Goal: Go to known website: Access a specific website the user already knows

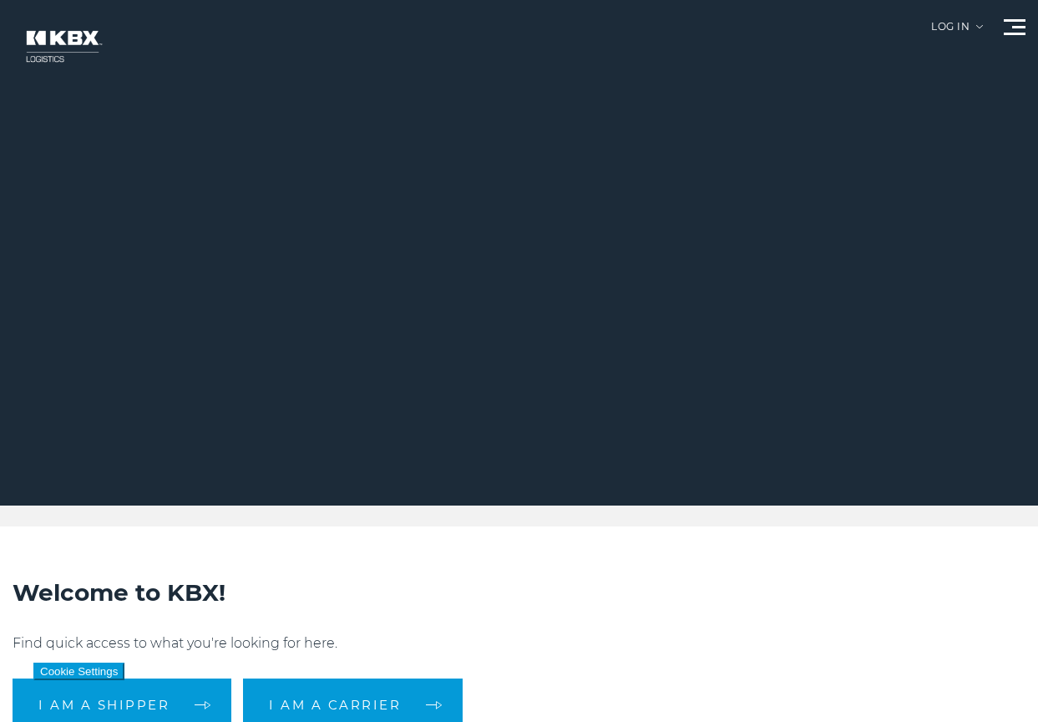
click at [958, 13] on div at bounding box center [525, 252] width 1051 height 505
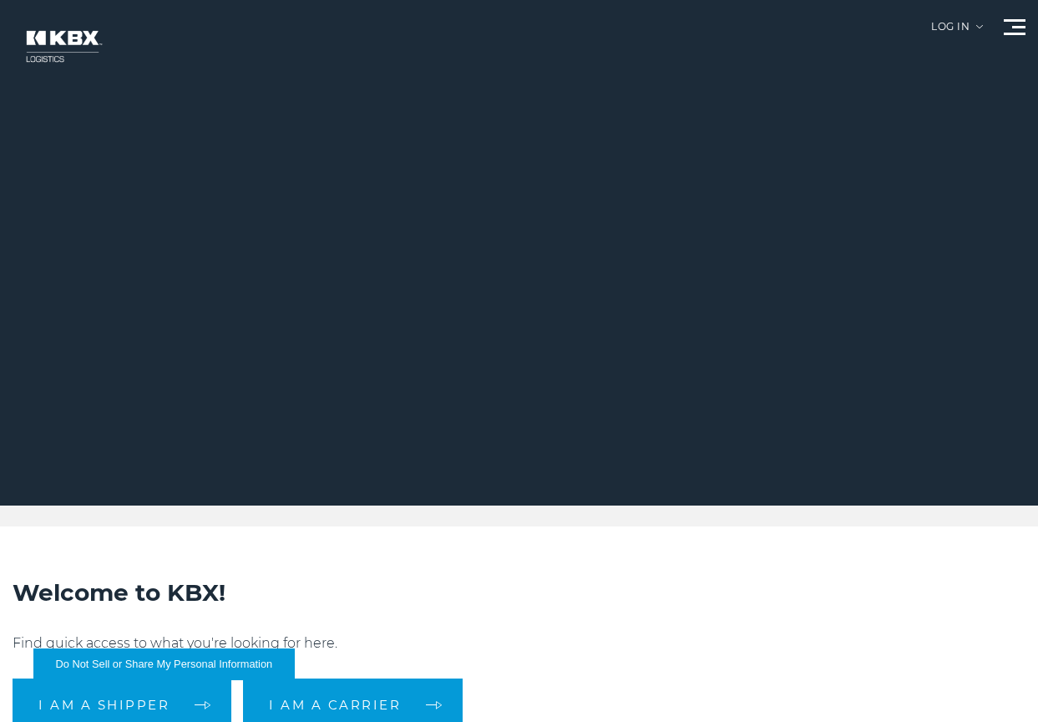
click at [949, 30] on div "Log in" at bounding box center [957, 33] width 52 height 23
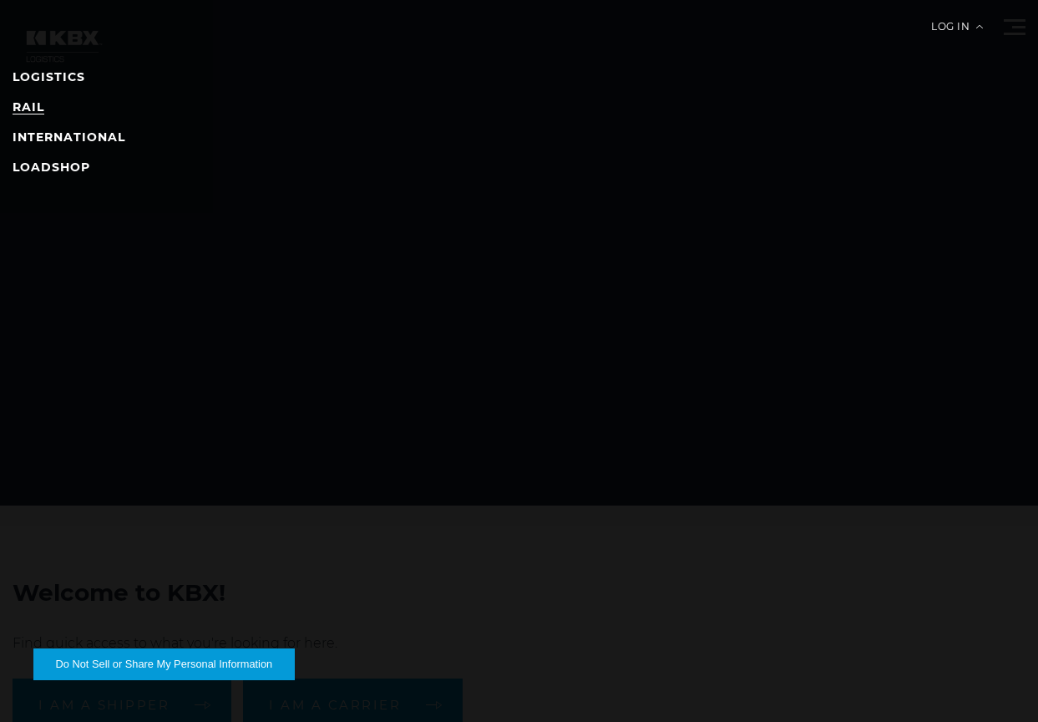
click at [35, 112] on link "RAIL" at bounding box center [29, 106] width 32 height 15
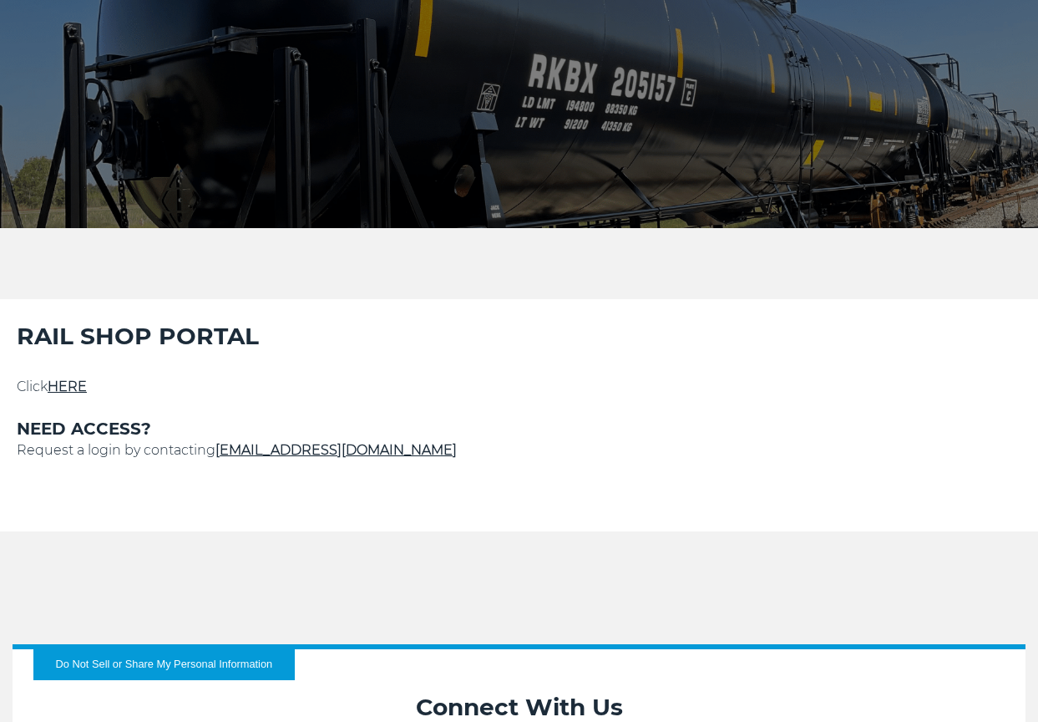
scroll to position [334, 0]
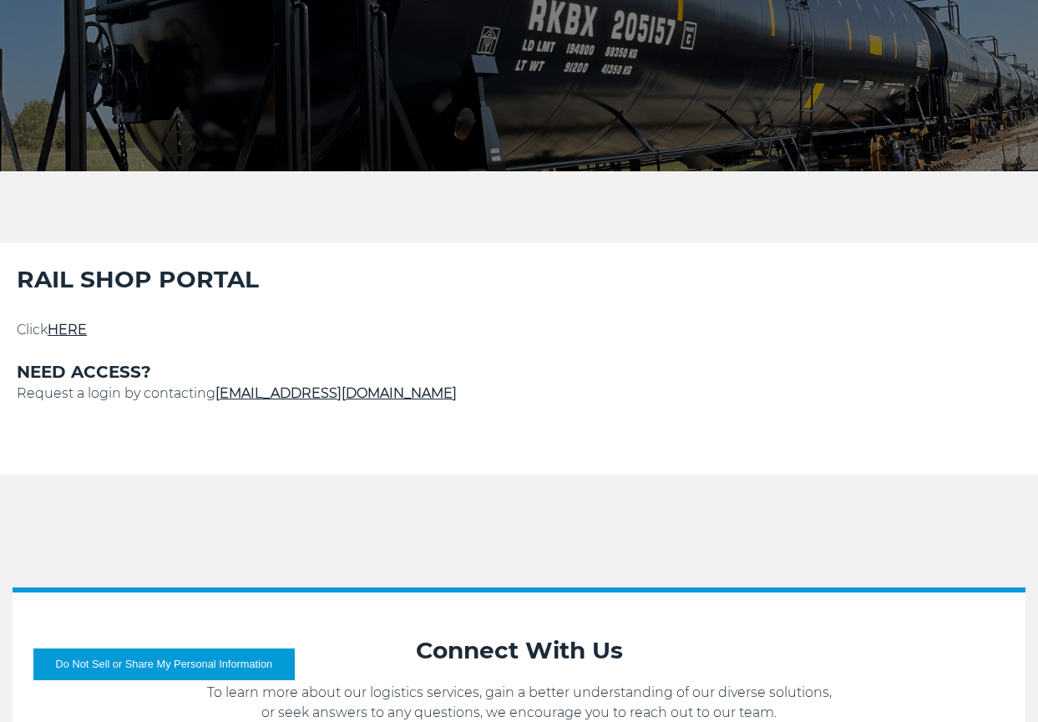
click at [59, 323] on link "HERE" at bounding box center [67, 330] width 39 height 16
